Goal: Information Seeking & Learning: Learn about a topic

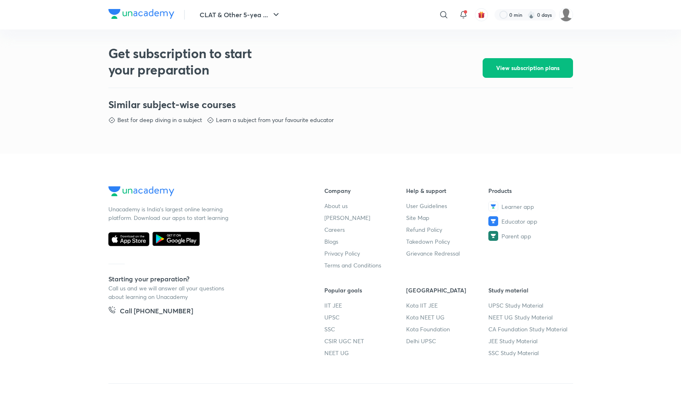
scroll to position [375, 0]
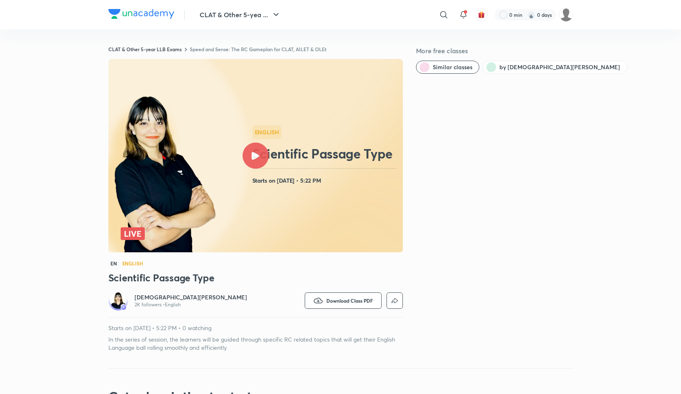
click at [253, 152] on icon at bounding box center [256, 156] width 8 height 8
